Goal: Task Accomplishment & Management: Use online tool/utility

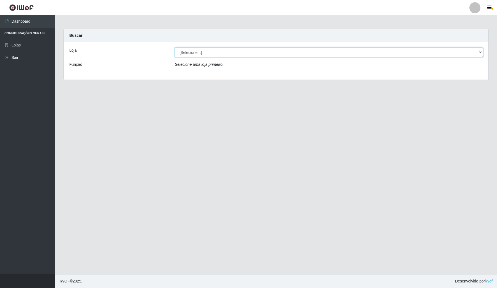
click at [214, 51] on select "[Selecione...] Rede Compras Supermercados - LOJA 4" at bounding box center [329, 52] width 308 height 10
select select "159"
click at [175, 47] on select "[Selecione...] Rede Compras Supermercados - LOJA 4" at bounding box center [329, 52] width 308 height 10
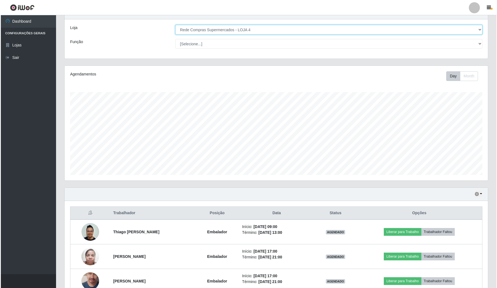
scroll to position [55, 0]
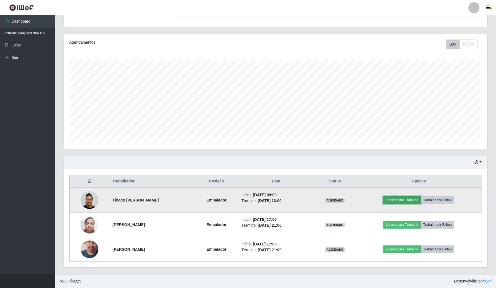
click at [411, 200] on button "Liberar para Trabalho" at bounding box center [401, 200] width 37 height 8
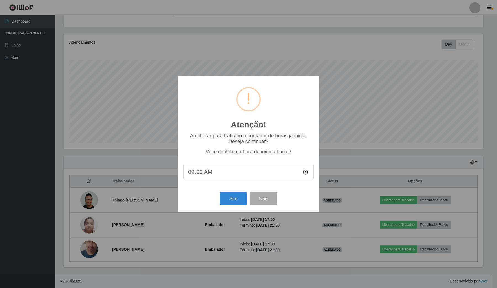
click at [224, 193] on div "Sim Não" at bounding box center [248, 199] width 130 height 16
click at [230, 197] on button "Sim" at bounding box center [233, 198] width 27 height 13
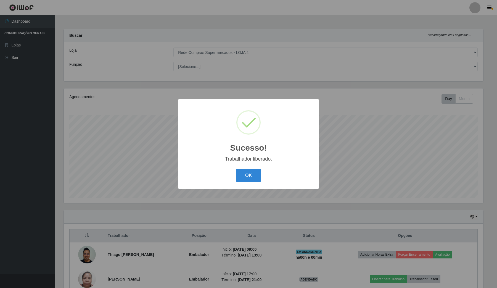
click at [236, 169] on button "OK" at bounding box center [249, 175] width 26 height 13
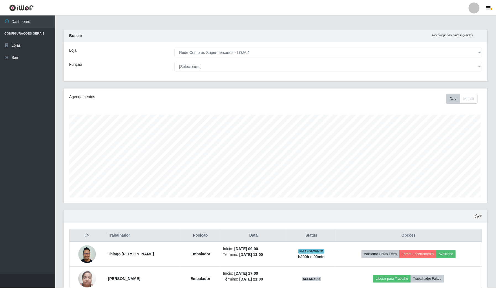
scroll to position [115, 423]
